Goal: Learn about a topic

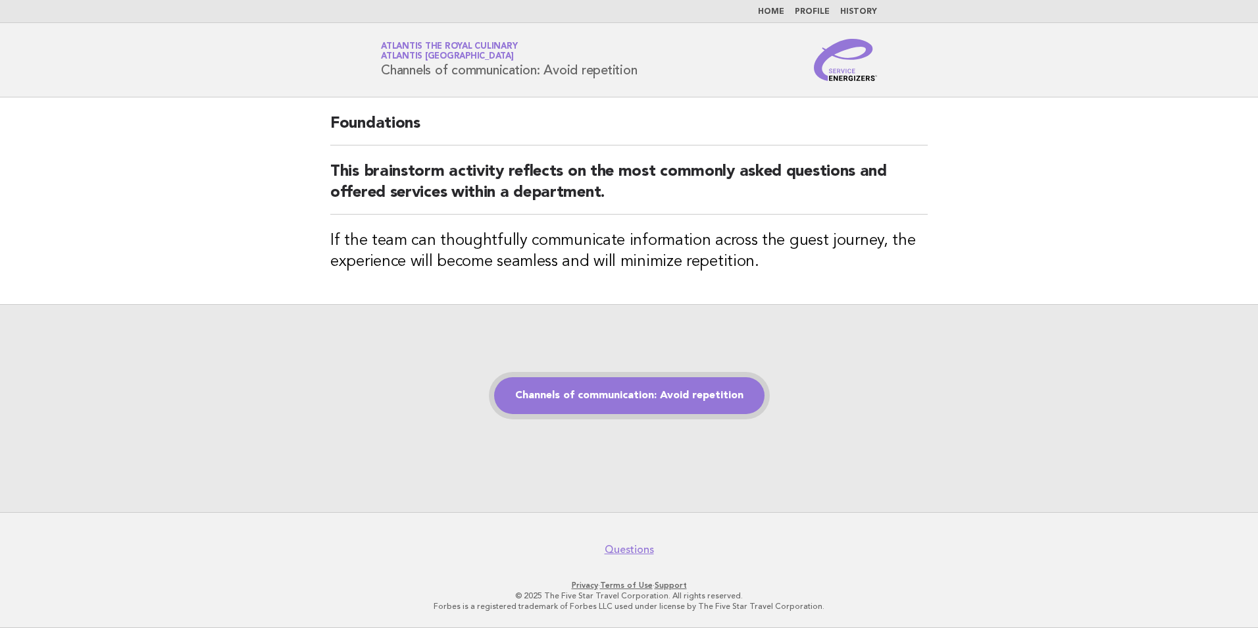
click at [579, 401] on link "Channels of communication: Avoid repetition" at bounding box center [629, 395] width 271 height 37
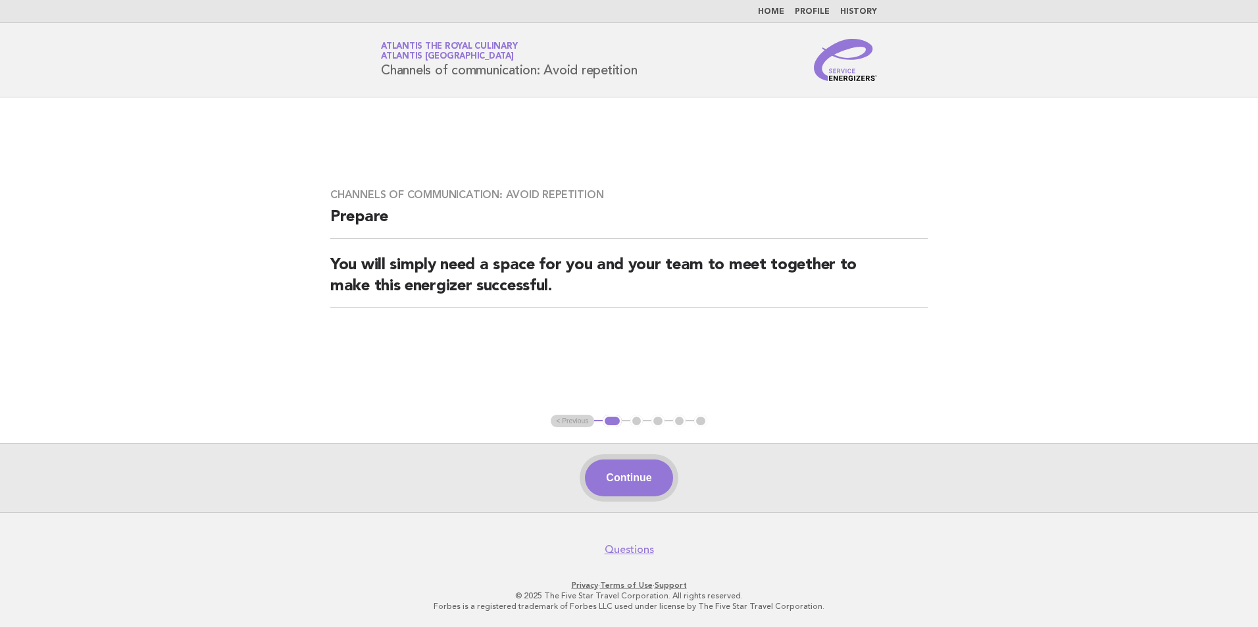
click at [632, 469] on button "Continue" at bounding box center [629, 477] width 88 height 37
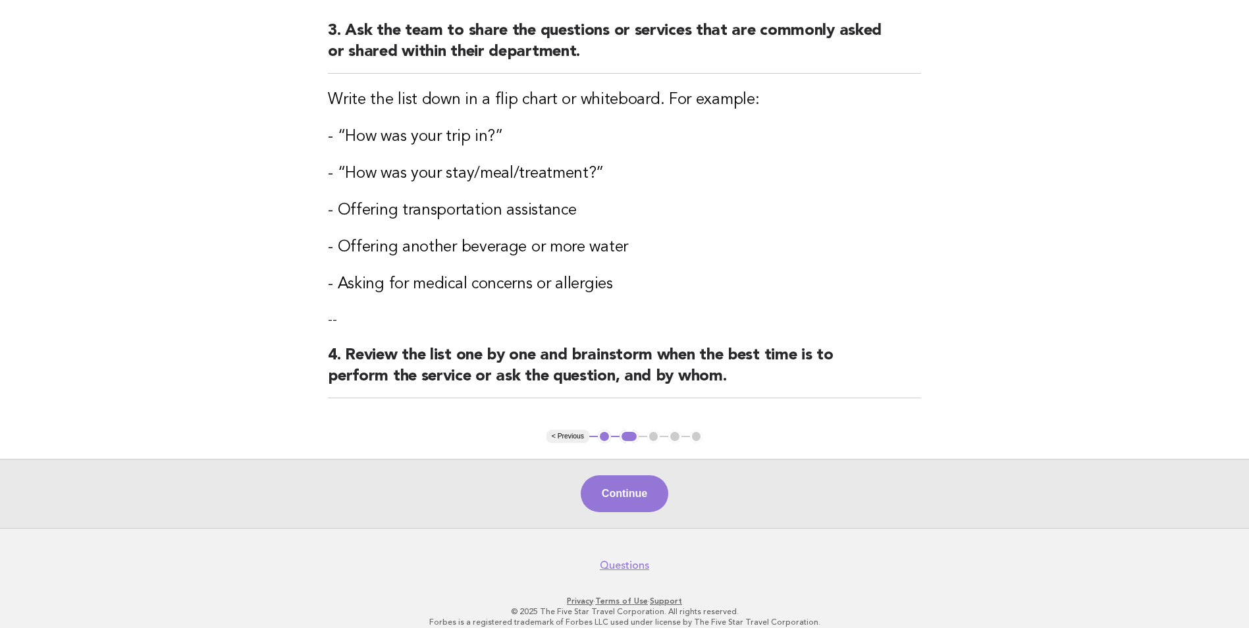
scroll to position [476, 0]
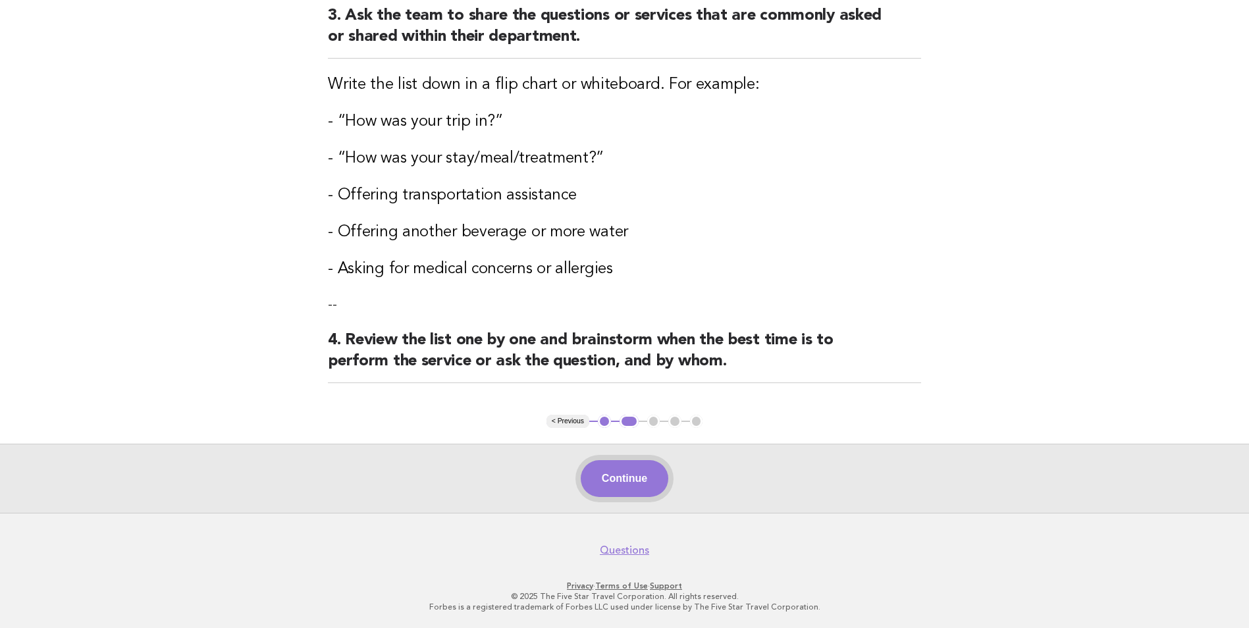
click at [610, 477] on button "Continue" at bounding box center [624, 478] width 88 height 37
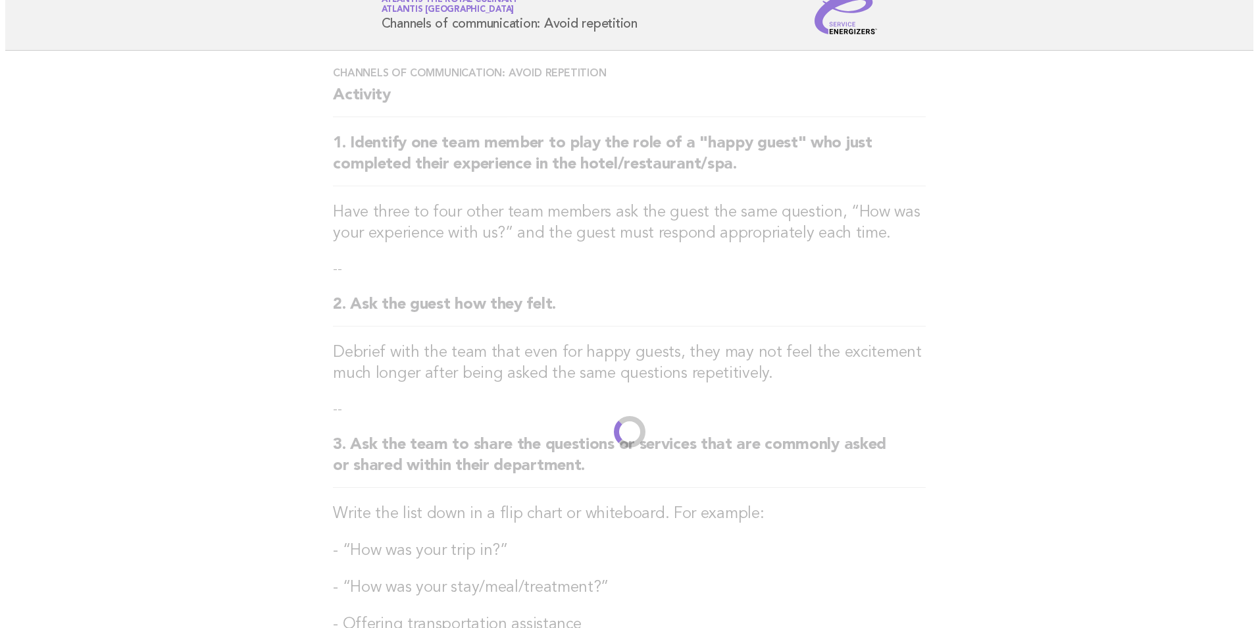
scroll to position [0, 0]
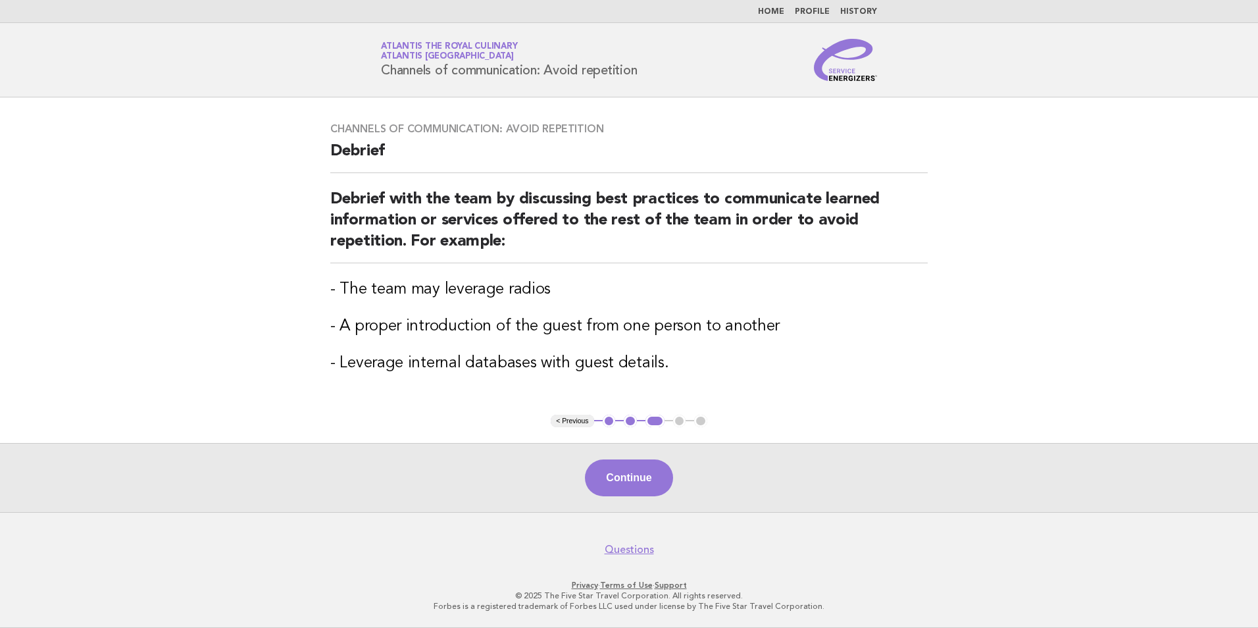
drag, startPoint x: 446, startPoint y: 172, endPoint x: 398, endPoint y: 141, distance: 57.5
drag, startPoint x: 398, startPoint y: 141, endPoint x: 889, endPoint y: 323, distance: 523.7
click at [889, 323] on h3 "- A proper introduction of the guest from one person to another" at bounding box center [629, 326] width 598 height 21
click at [622, 482] on button "Continue" at bounding box center [629, 477] width 88 height 37
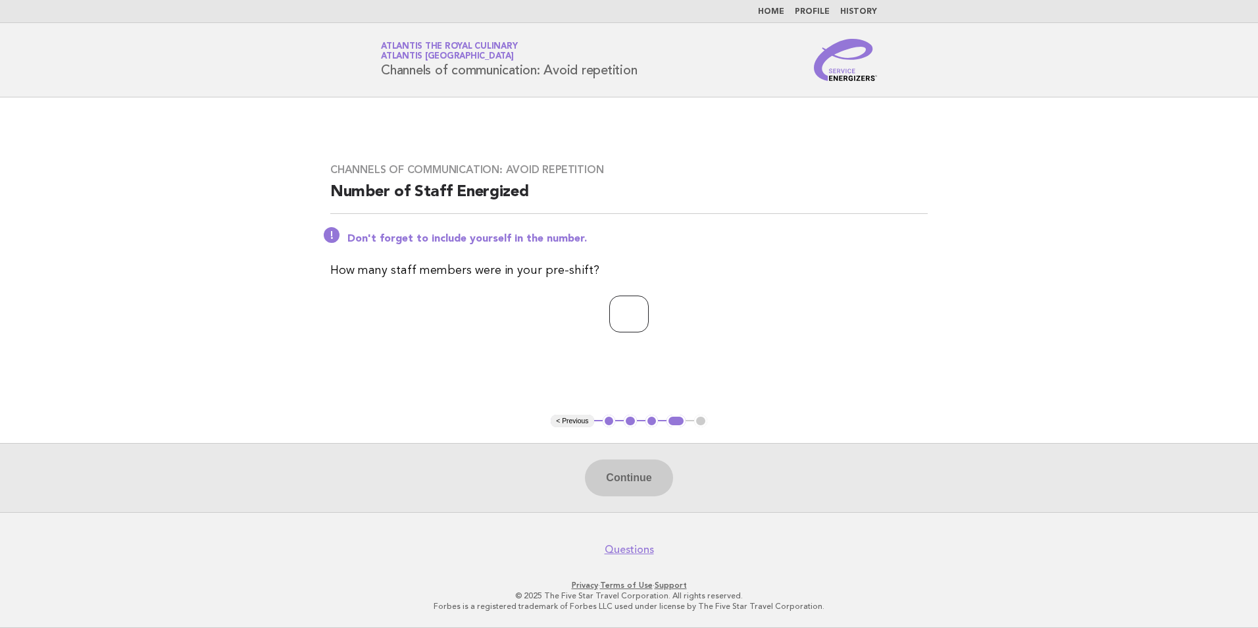
click at [619, 331] on input "number" at bounding box center [628, 314] width 39 height 37
type input "**"
click at [634, 471] on button "Continue" at bounding box center [629, 477] width 88 height 37
